Goal: Check status: Check status

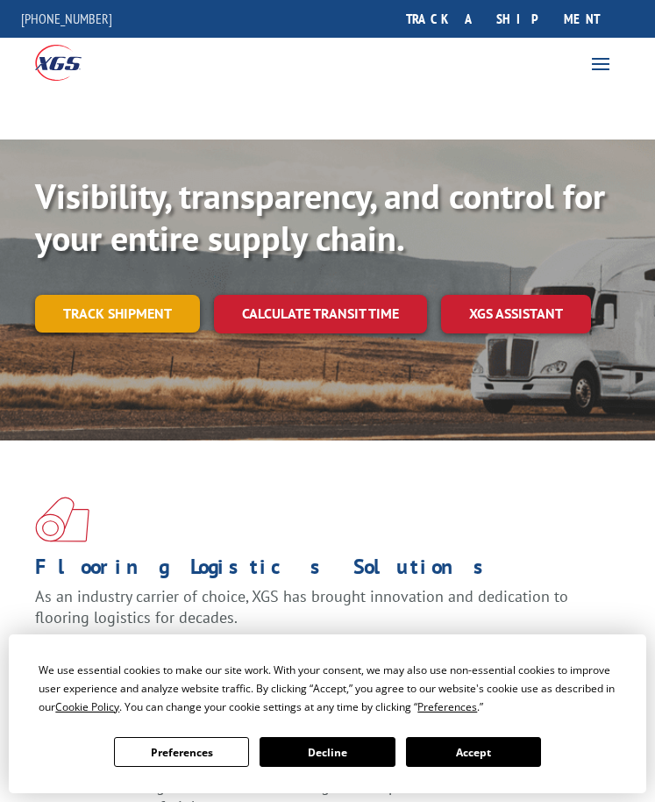
click at [118, 322] on link "Track shipment" at bounding box center [117, 313] width 165 height 37
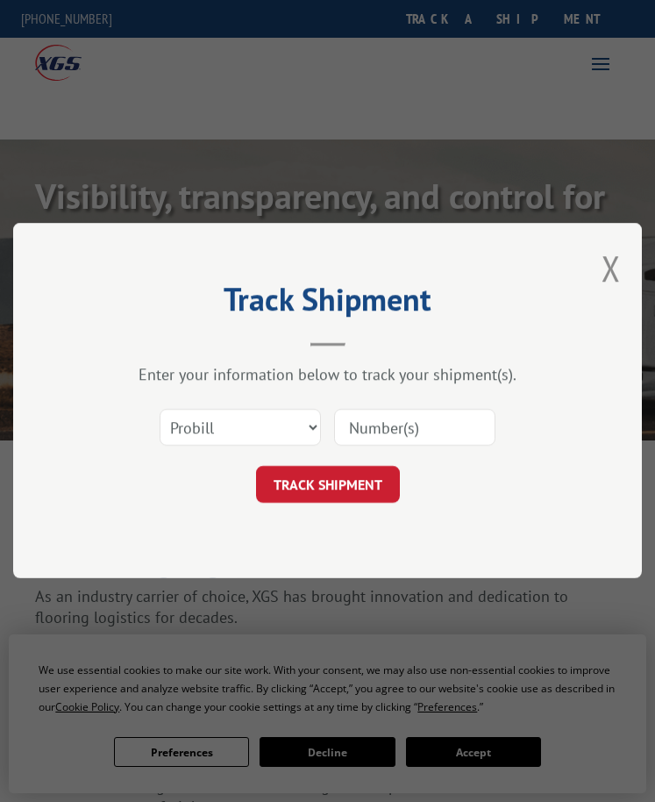
click at [410, 427] on input at bounding box center [413, 428] width 161 height 37
paste input "17207723BOL"
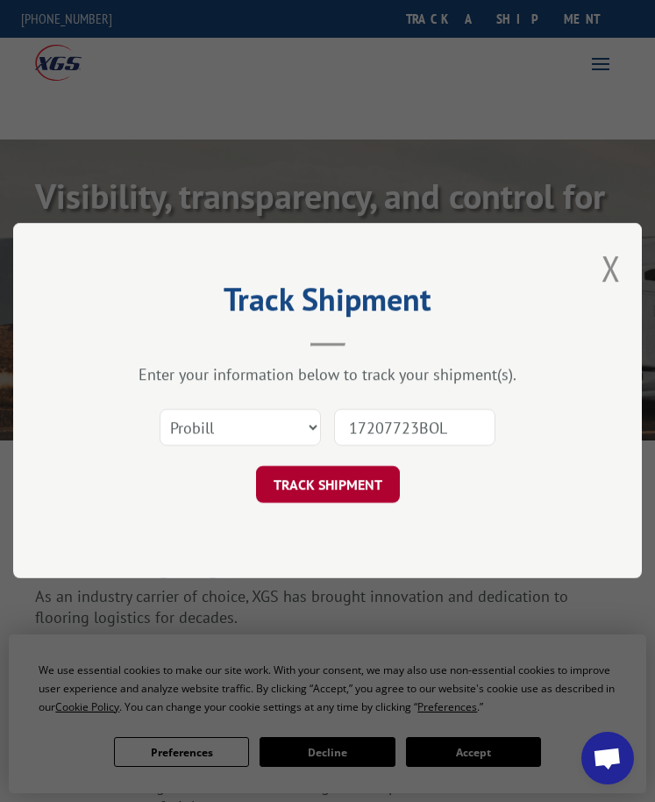
type input "17207723BOL"
click at [388, 471] on button "TRACK SHIPMENT" at bounding box center [327, 485] width 144 height 37
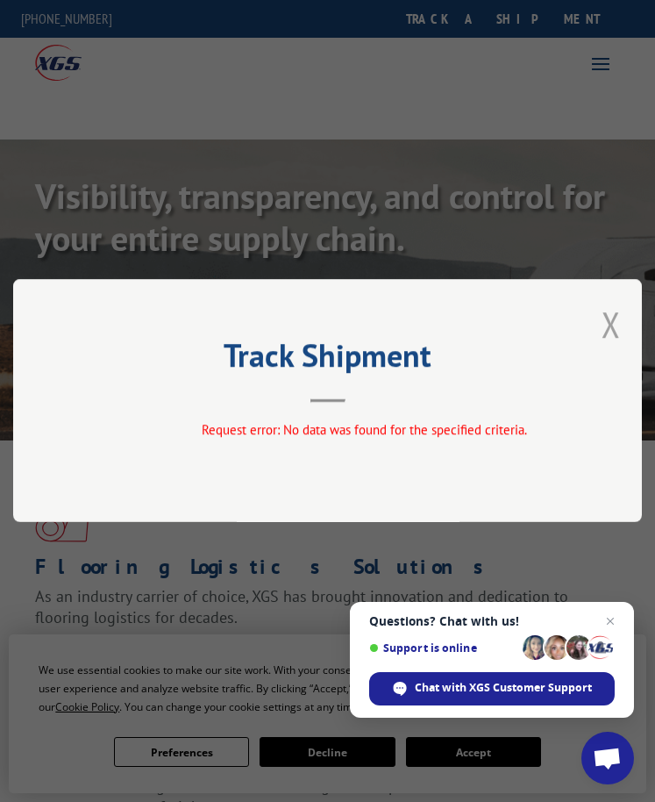
click at [619, 317] on button "Close modal" at bounding box center [610, 324] width 19 height 46
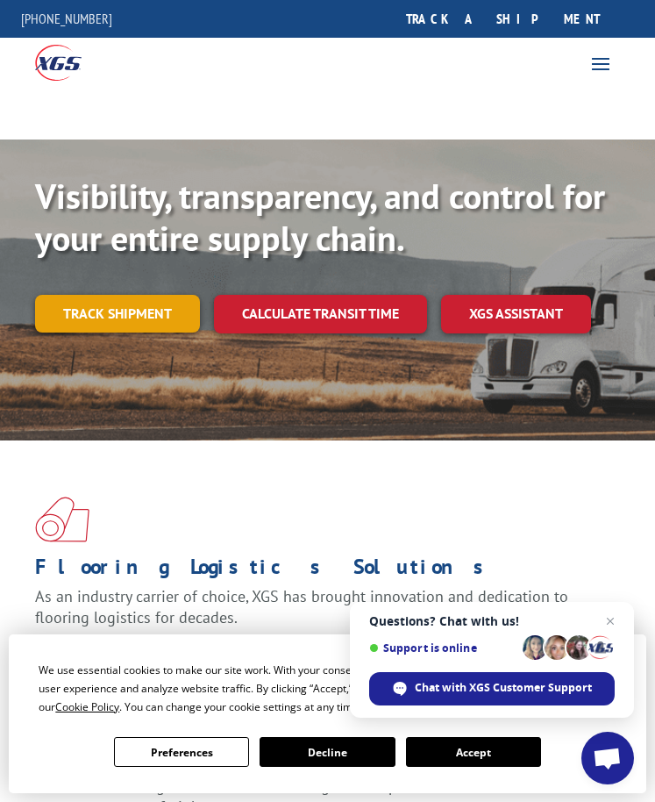
click at [147, 319] on link "Track shipment" at bounding box center [117, 313] width 165 height 37
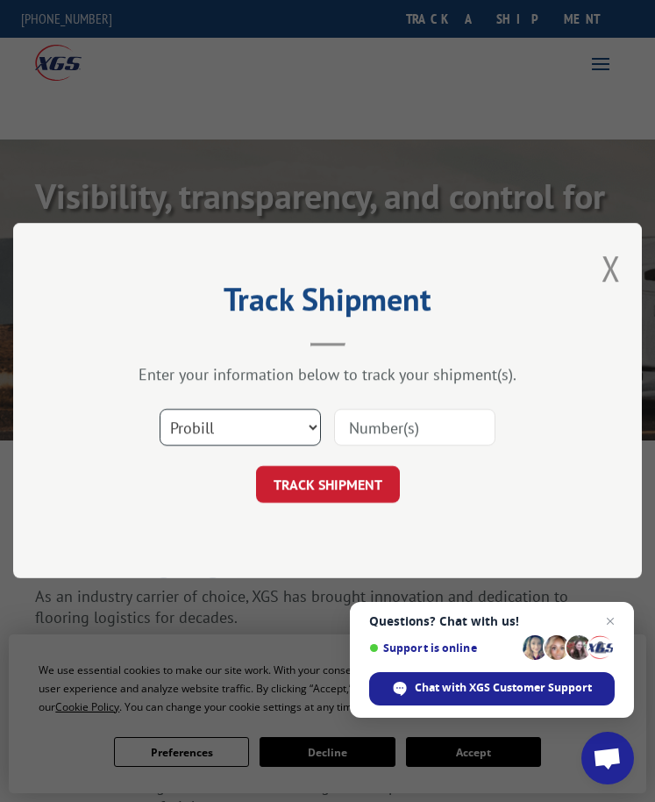
click at [268, 426] on select "Select category... Probill BOL PO" at bounding box center [239, 428] width 161 height 37
select select "bol"
click at [159, 410] on select "Select category... Probill BOL PO" at bounding box center [239, 428] width 161 height 37
click at [383, 425] on input at bounding box center [413, 428] width 161 height 37
paste input "17207723BOL"
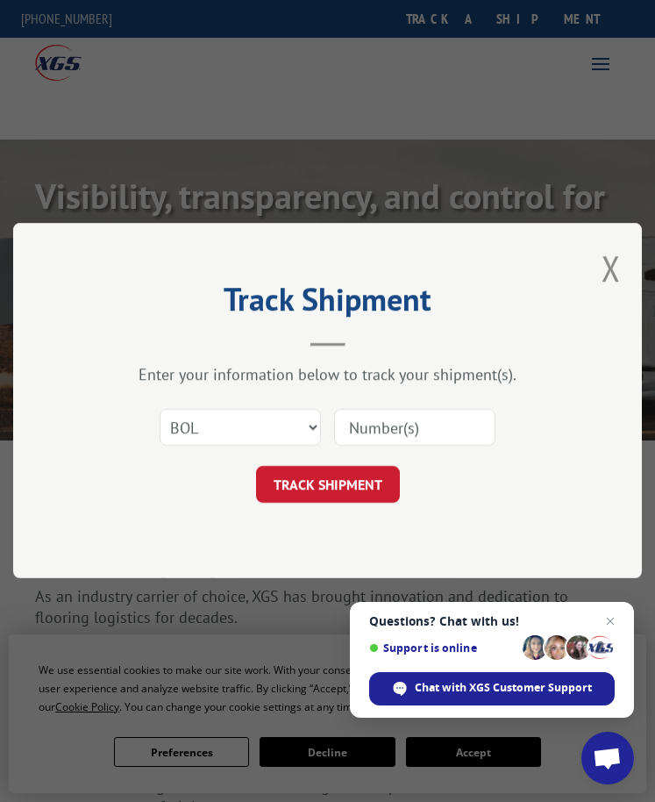
type input "17207723BOL"
click button "TRACK SHIPMENT" at bounding box center [327, 485] width 144 height 37
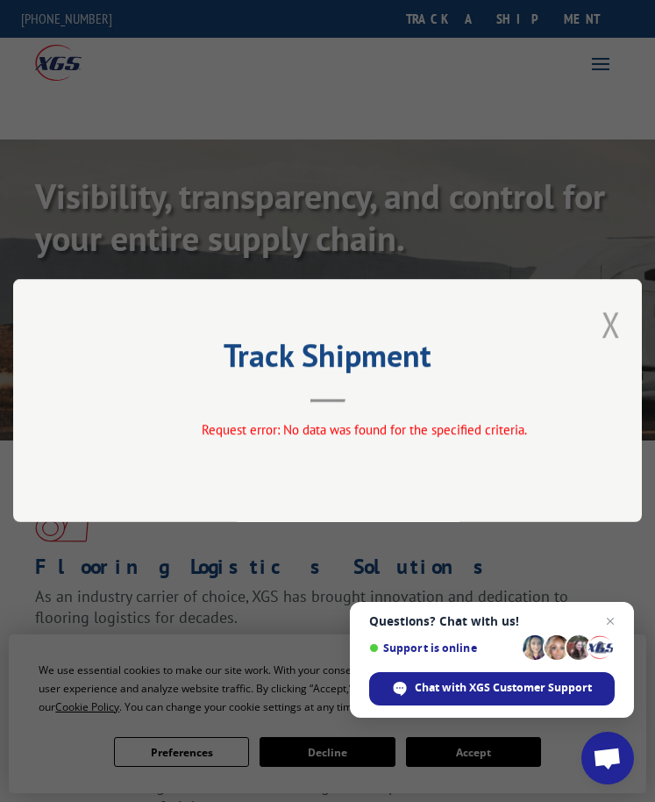
click at [620, 317] on button "Close modal" at bounding box center [610, 324] width 19 height 46
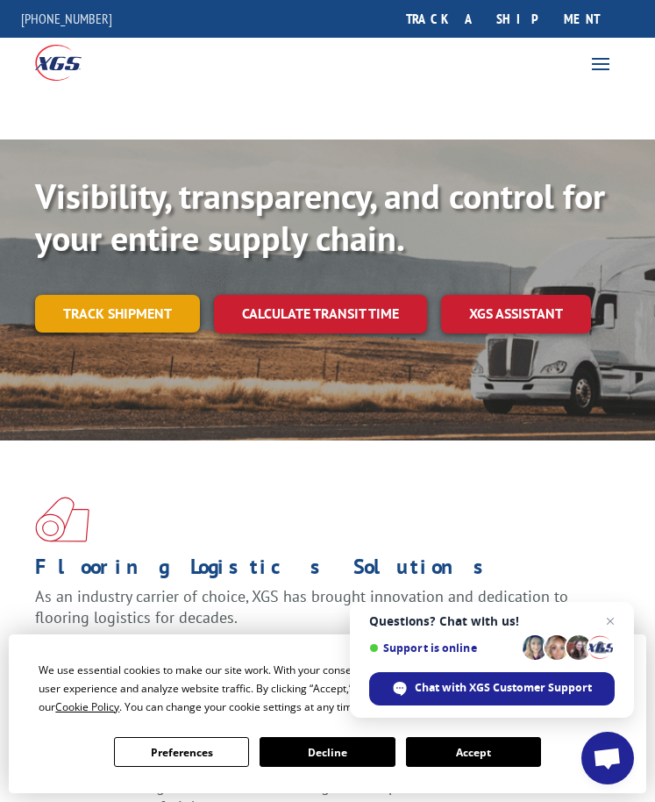
click at [118, 305] on link "Track shipment" at bounding box center [117, 313] width 165 height 37
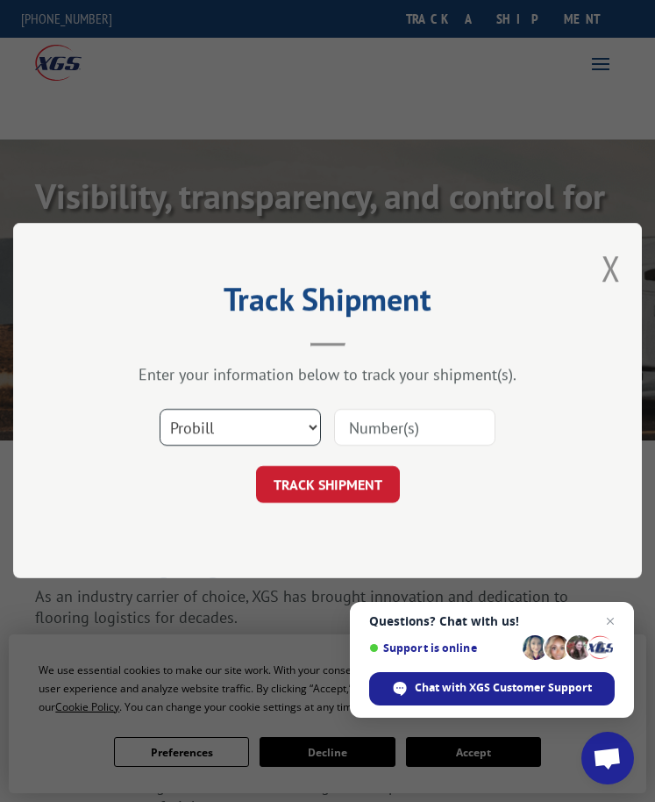
click at [179, 437] on select "Select category... Probill BOL PO" at bounding box center [239, 428] width 161 height 37
select select "po"
click at [159, 410] on select "Select category... Probill BOL PO" at bounding box center [239, 428] width 161 height 37
drag, startPoint x: 416, startPoint y: 418, endPoint x: 425, endPoint y: 419, distance: 9.7
click at [416, 418] on input at bounding box center [413, 428] width 161 height 37
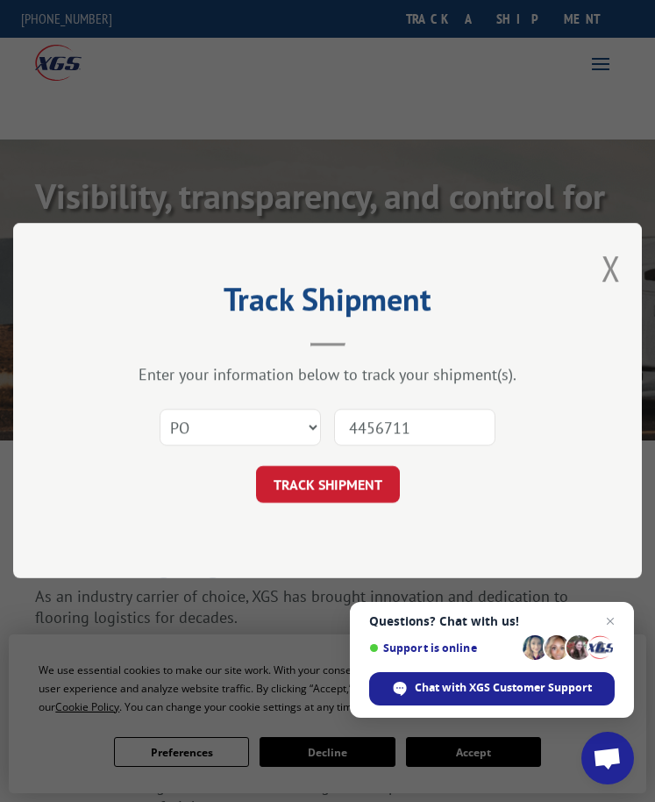
type input "44567118"
click button "TRACK SHIPMENT" at bounding box center [327, 485] width 144 height 37
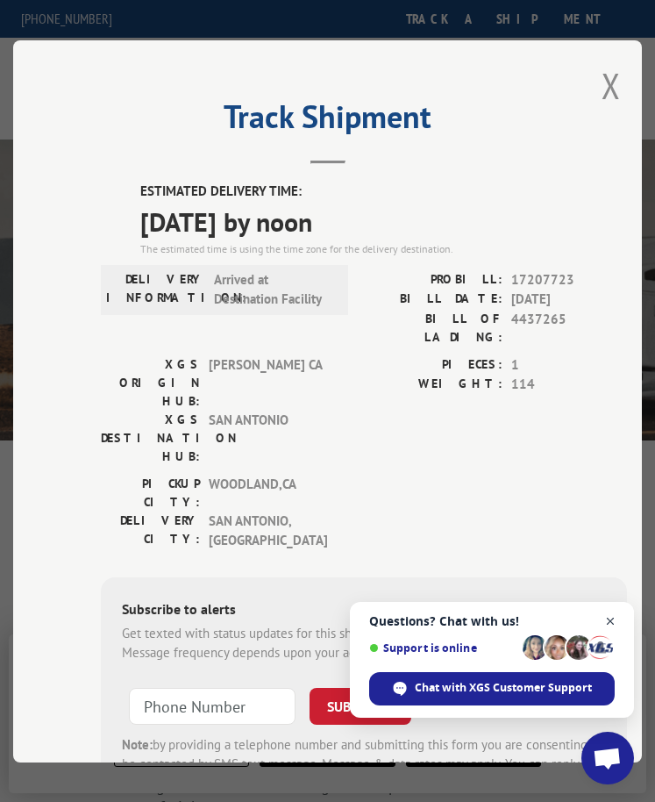
click at [613, 621] on span "Open chat" at bounding box center [611, 621] width 22 height 22
